Goal: Complete application form

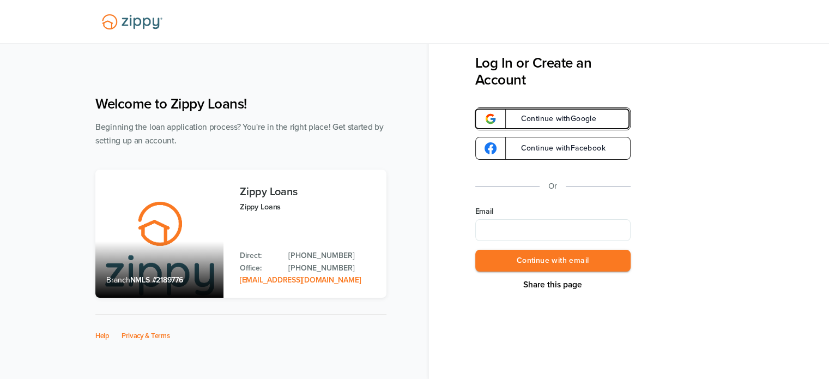
click at [562, 119] on span "Continue with Google" at bounding box center [553, 119] width 87 height 8
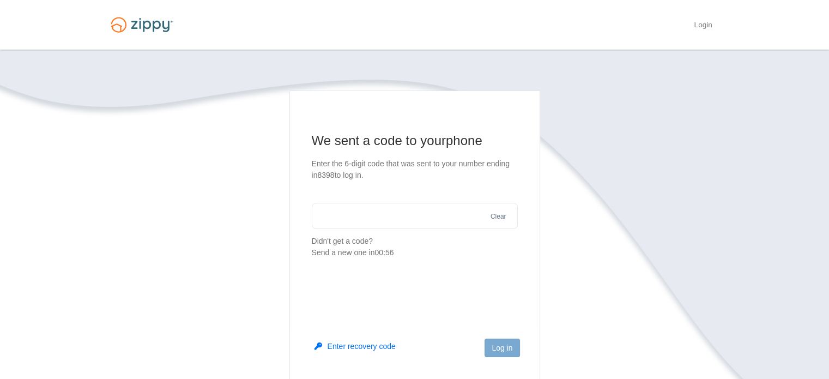
click at [415, 217] on input "text" at bounding box center [415, 216] width 206 height 26
type input "******"
